Goal: Task Accomplishment & Management: Complete application form

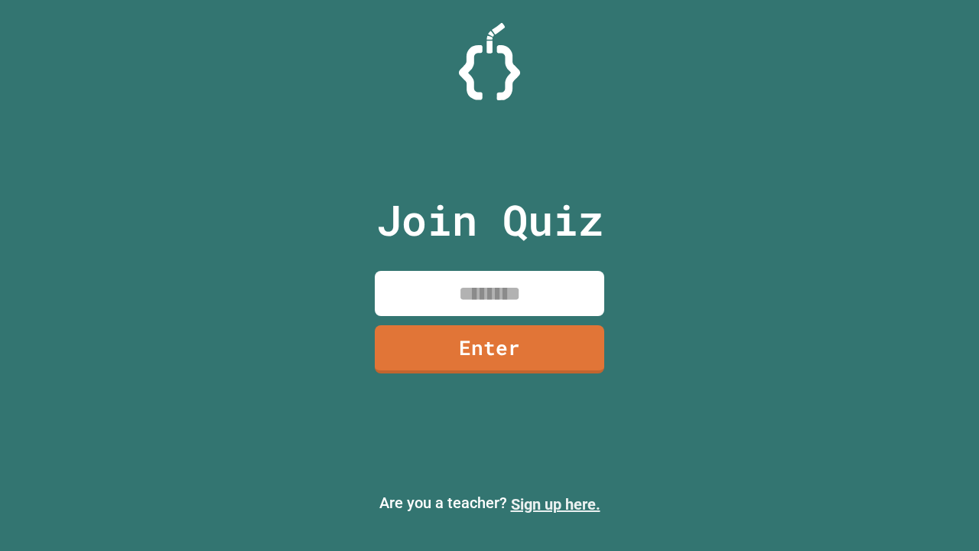
click at [555, 504] on link "Sign up here." at bounding box center [555, 504] width 89 height 18
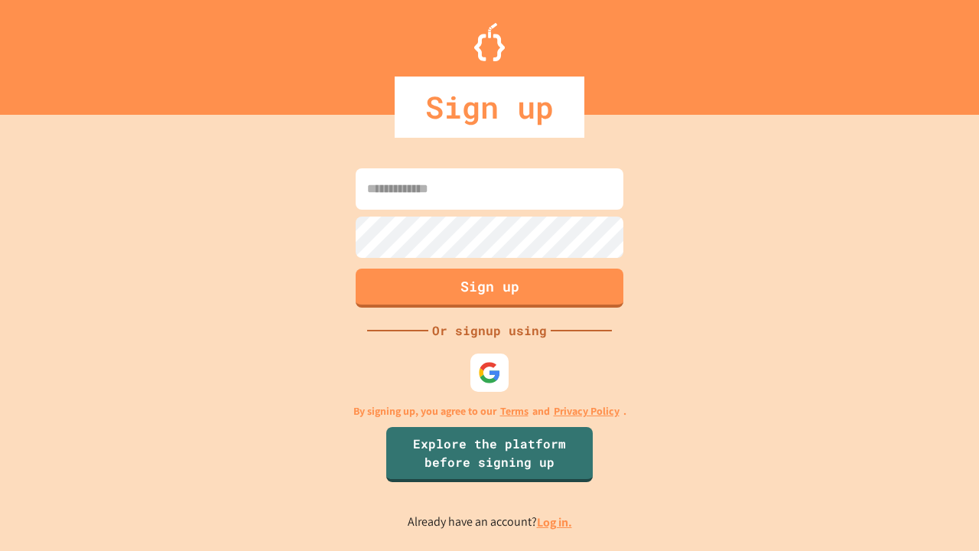
click at [555, 522] on link "Log in." at bounding box center [554, 522] width 35 height 16
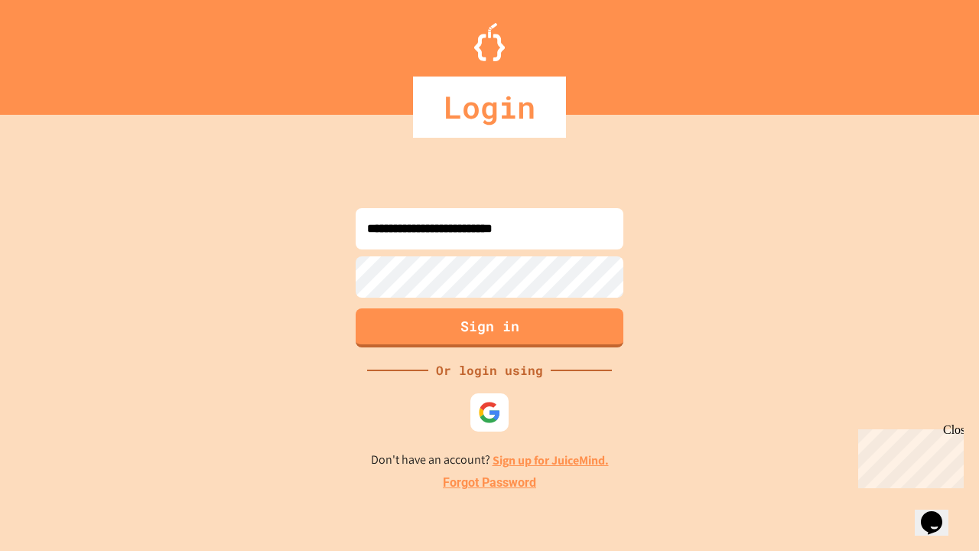
type input "**********"
